Goal: Task Accomplishment & Management: Use online tool/utility

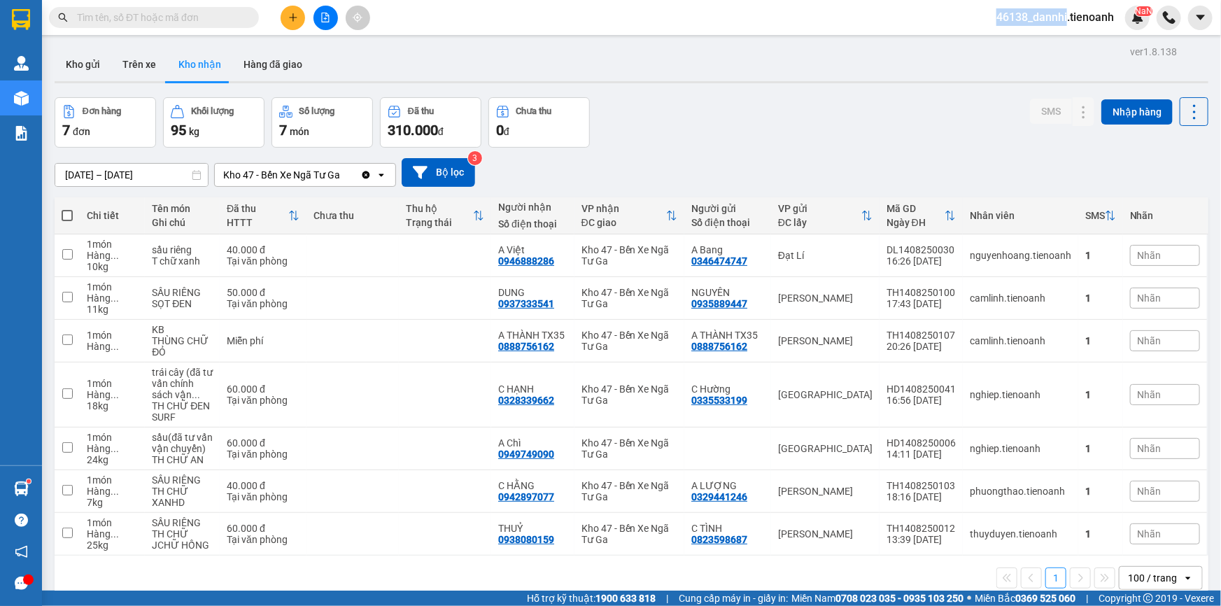
click at [247, 16] on span at bounding box center [249, 17] width 8 height 15
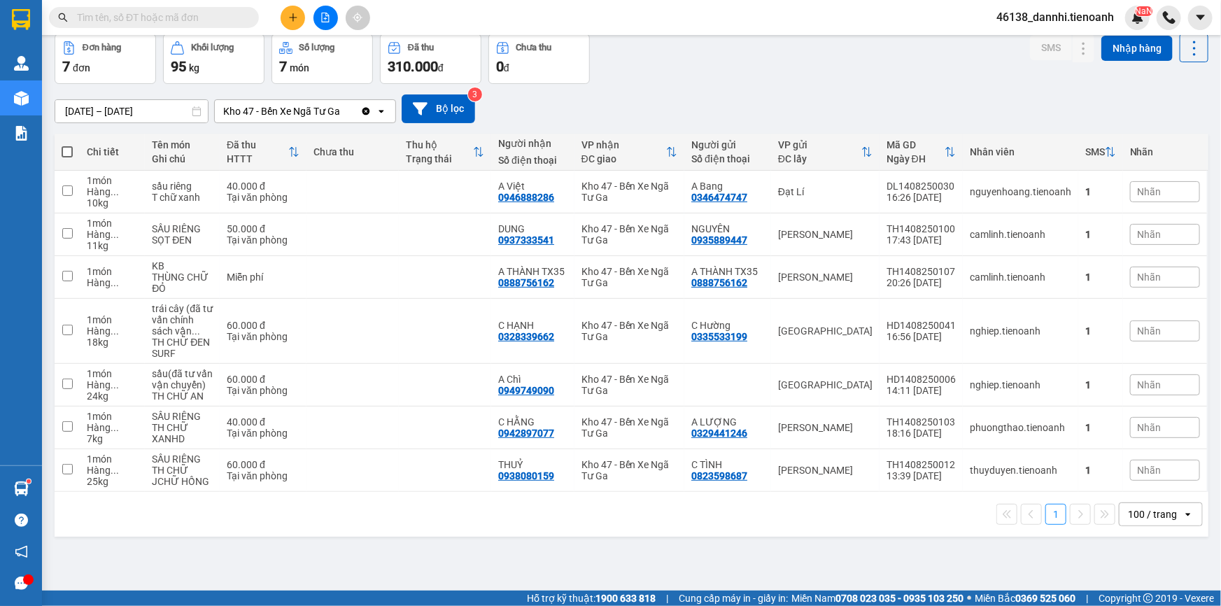
click at [203, 17] on input "text" at bounding box center [159, 17] width 165 height 15
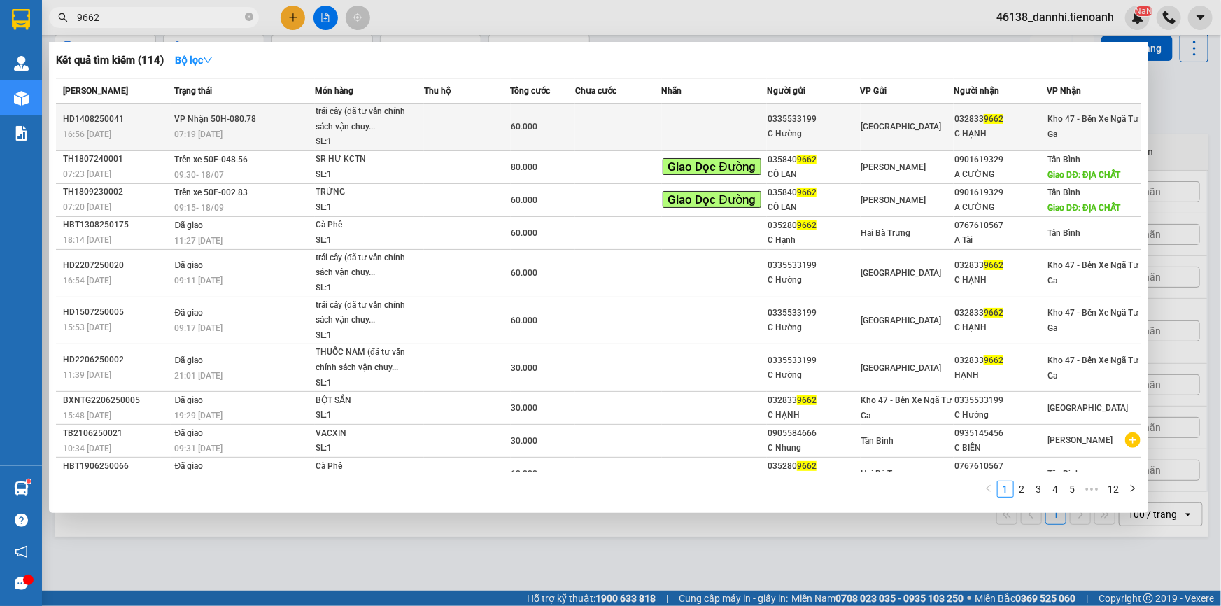
type input "9662"
click at [416, 133] on div "trái cây (đã tư vấn chính sách vận chuy..." at bounding box center [368, 119] width 105 height 30
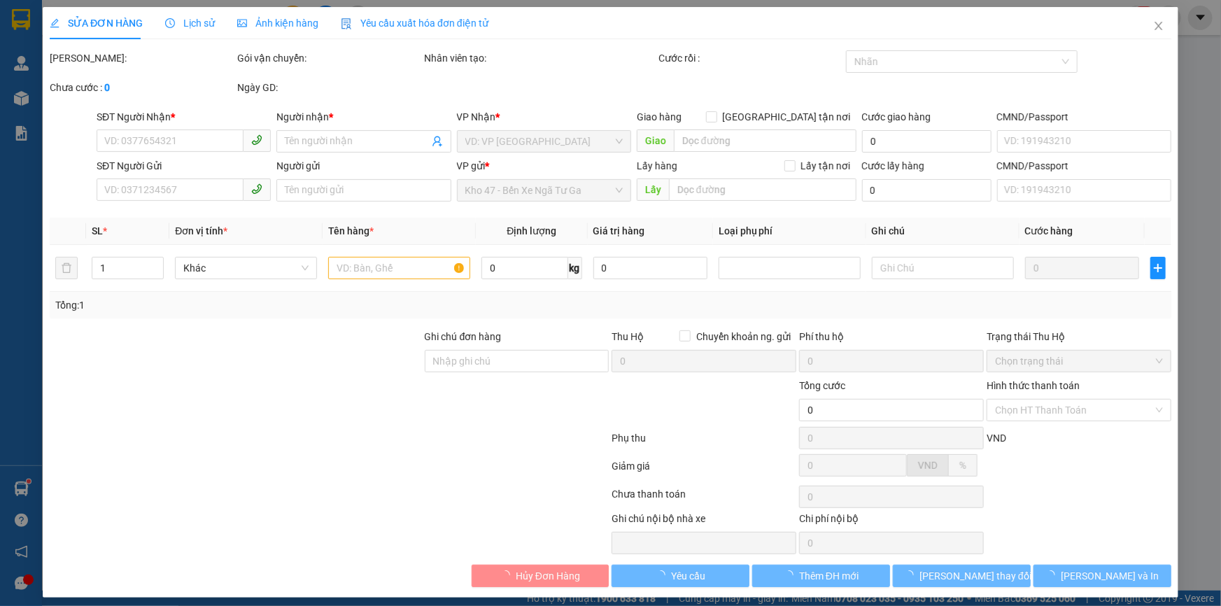
type input "0328339662"
type input "C HẠNH"
type input "0335533199"
type input "C Hường"
type input "60.000"
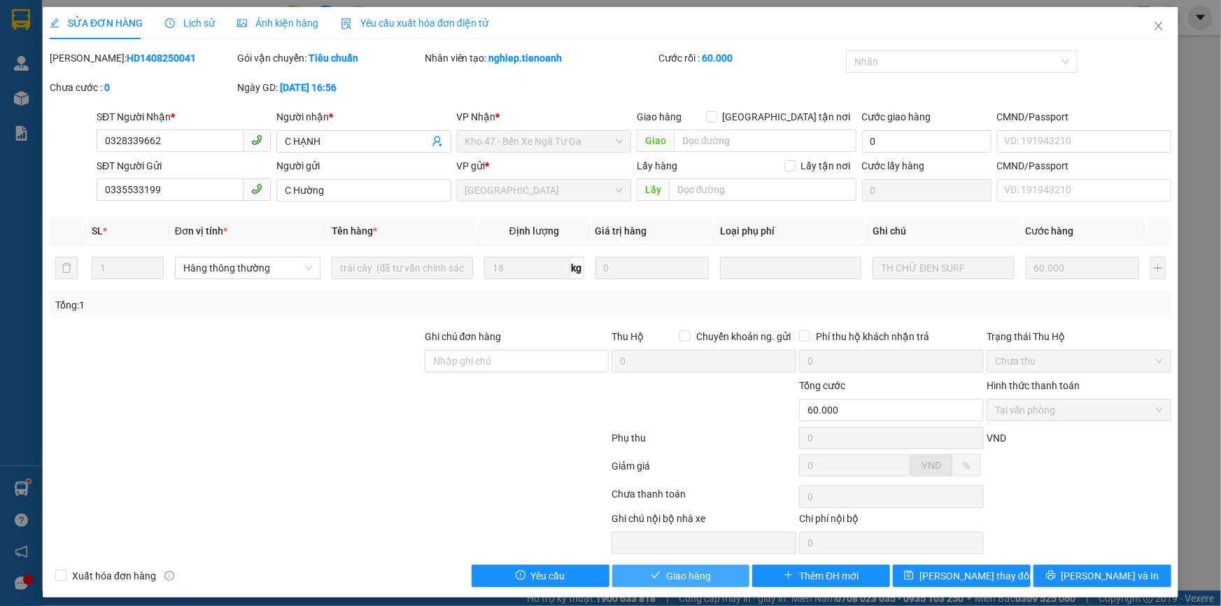
click at [688, 575] on span "Giao hàng" at bounding box center [688, 575] width 45 height 15
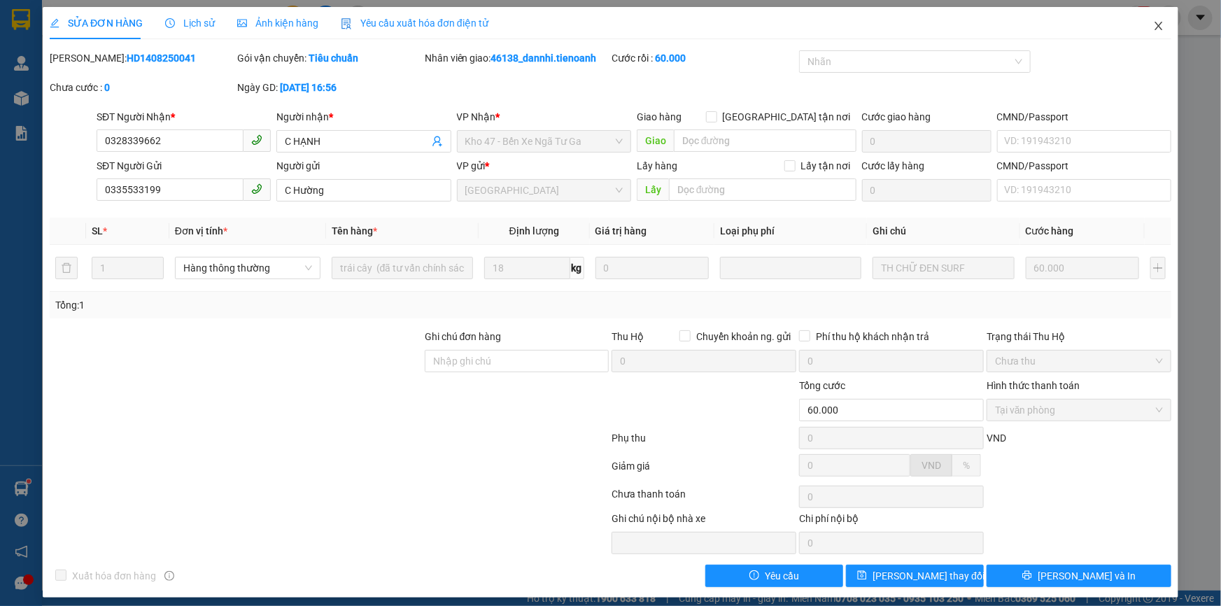
click at [1155, 29] on icon "close" at bounding box center [1159, 26] width 8 height 8
